Goal: Task Accomplishment & Management: Use online tool/utility

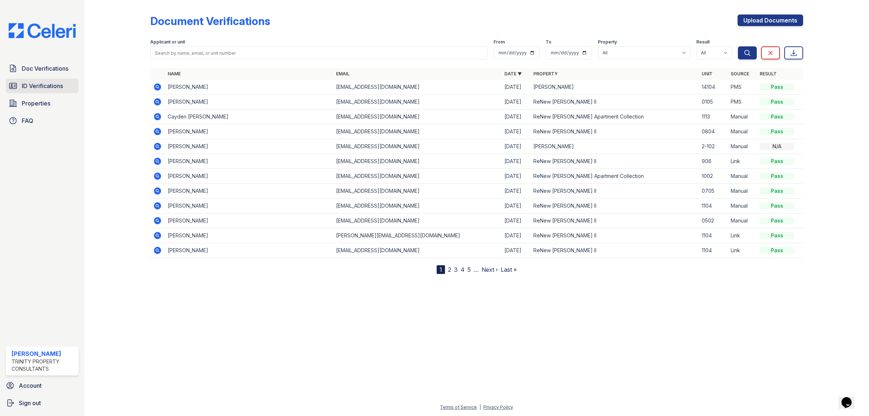
click at [57, 85] on span "ID Verifications" at bounding box center [42, 86] width 41 height 9
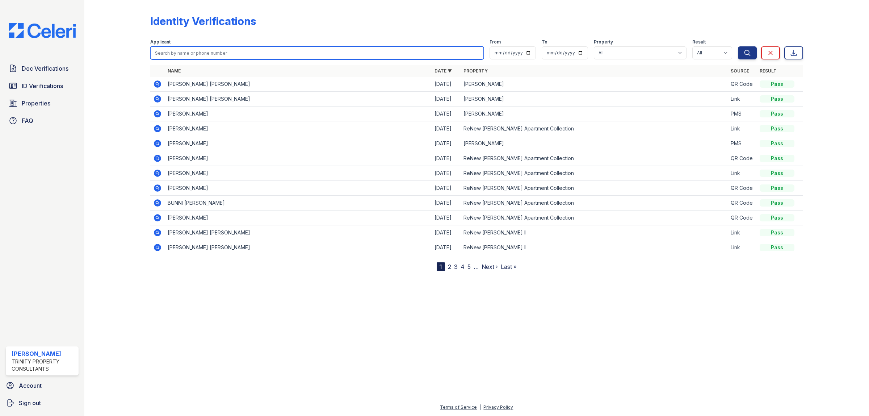
click at [225, 51] on input "search" at bounding box center [317, 52] width 334 height 13
type input "[PERSON_NAME]"
click at [738, 46] on button "Search" at bounding box center [747, 52] width 19 height 13
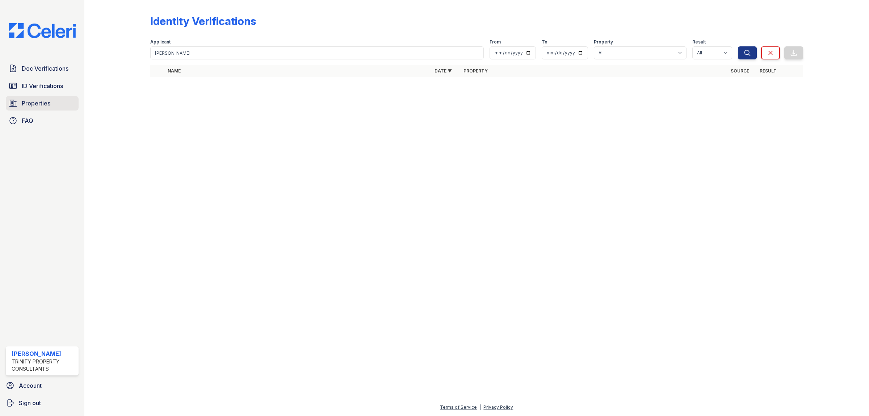
click at [55, 104] on link "Properties" at bounding box center [42, 103] width 73 height 14
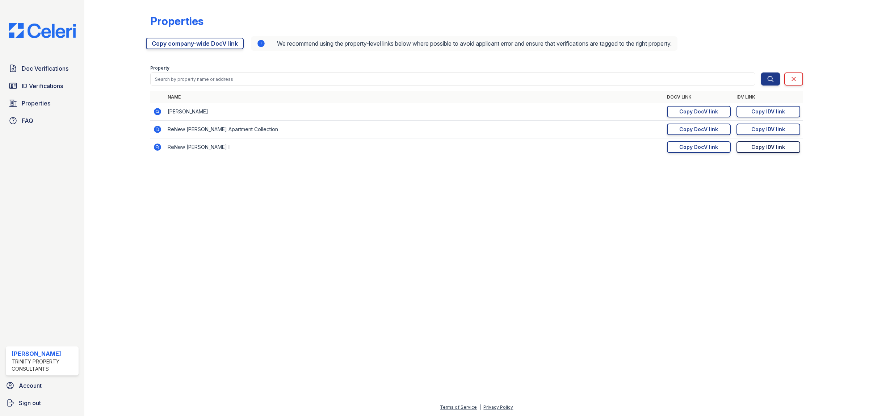
drag, startPoint x: 765, startPoint y: 148, endPoint x: 770, endPoint y: 150, distance: 5.7
click at [766, 149] on div "Copy IDV link" at bounding box center [769, 146] width 34 height 7
click at [45, 89] on span "ID Verifications" at bounding box center [42, 86] width 41 height 9
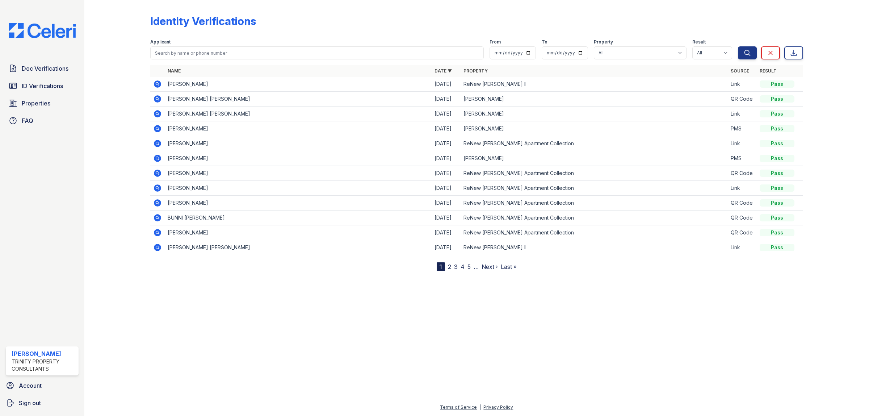
click at [156, 84] on icon at bounding box center [157, 84] width 2 height 2
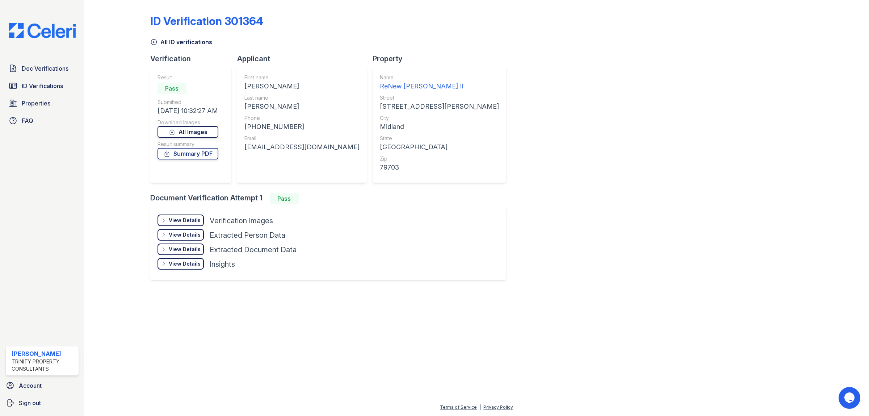
click at [205, 134] on link "All Images" at bounding box center [188, 132] width 61 height 12
click at [205, 156] on link "Summary PDF" at bounding box center [188, 154] width 61 height 12
click at [560, 133] on div "ID Verification 301364 All ID verifications Verification Result Pass Submitted …" at bounding box center [476, 146] width 653 height 287
click at [194, 153] on link "Summary PDF" at bounding box center [188, 154] width 61 height 12
